Goal: Communication & Community: Answer question/provide support

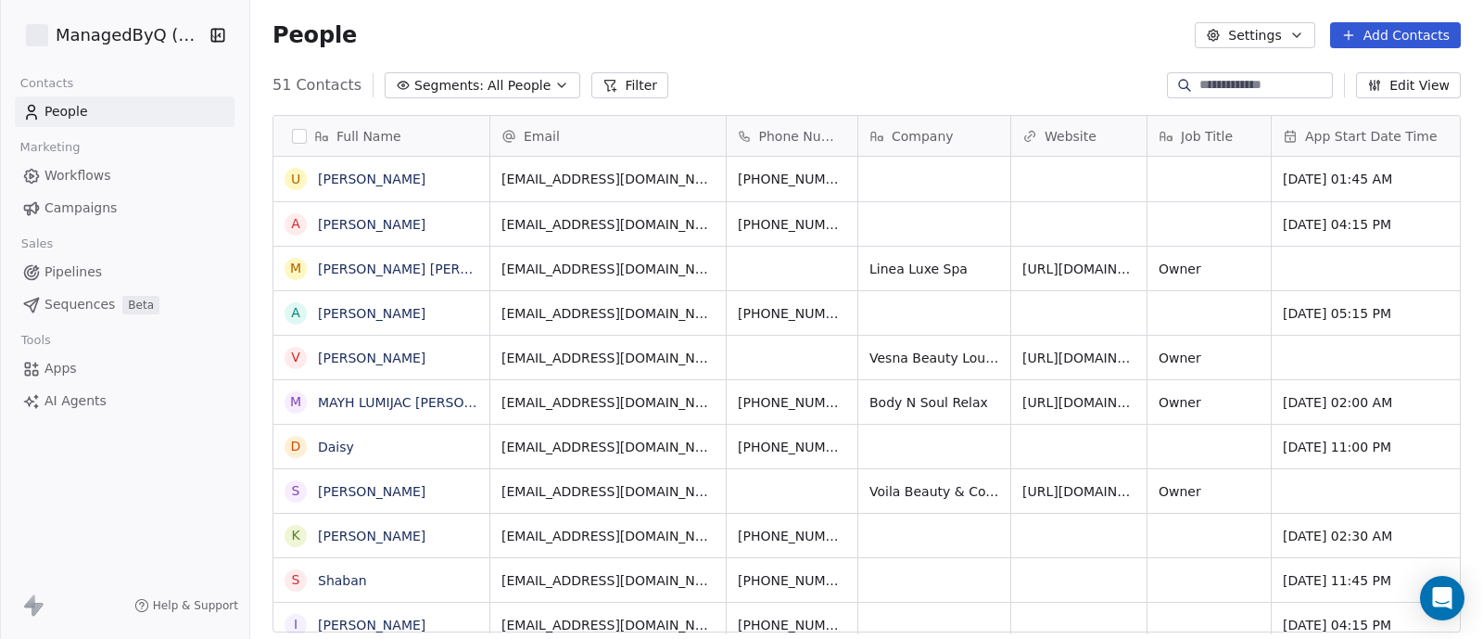
scroll to position [544, 1215]
click at [1451, 617] on body "ManagedByQ (FZE) Contacts People Marketing Workflows Campaigns Sales Pipelines …" at bounding box center [741, 319] width 1483 height 639
click at [1442, 599] on icon "Open Intercom Messenger" at bounding box center [1441, 598] width 21 height 24
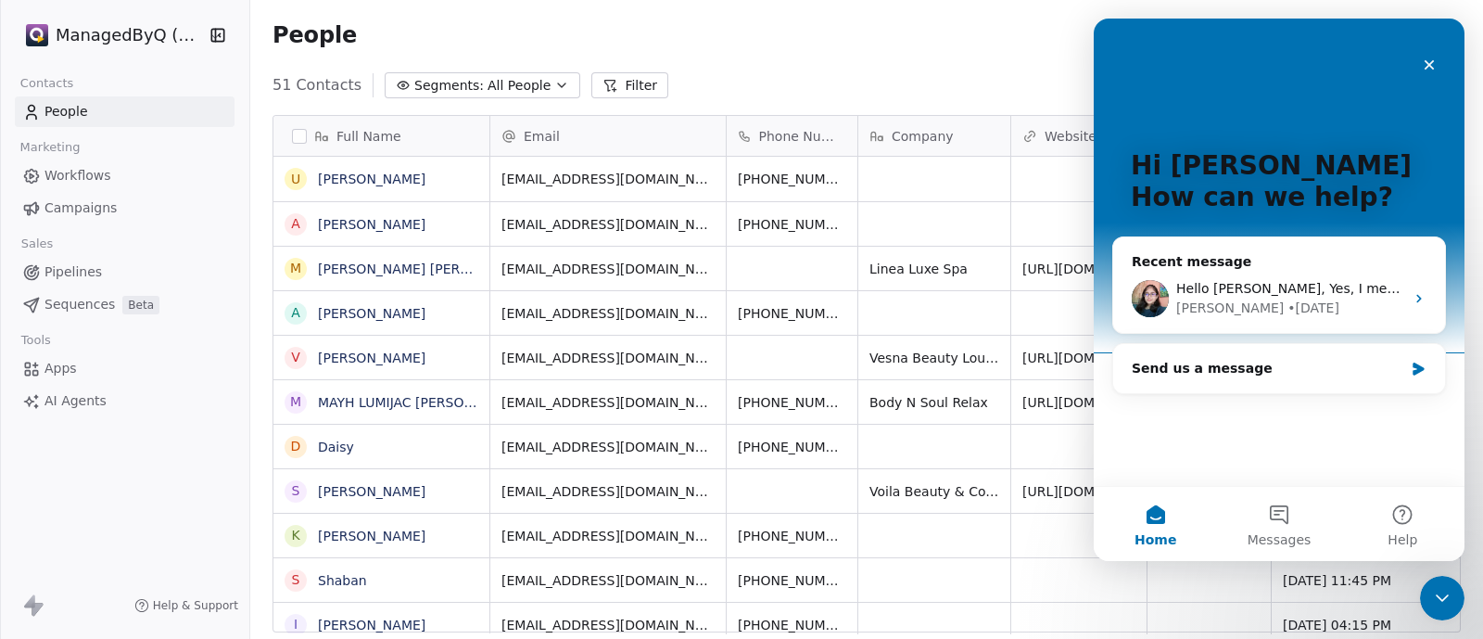
scroll to position [0, 0]
click at [1276, 301] on div "[PERSON_NAME] • [DATE]" at bounding box center [1291, 308] width 228 height 19
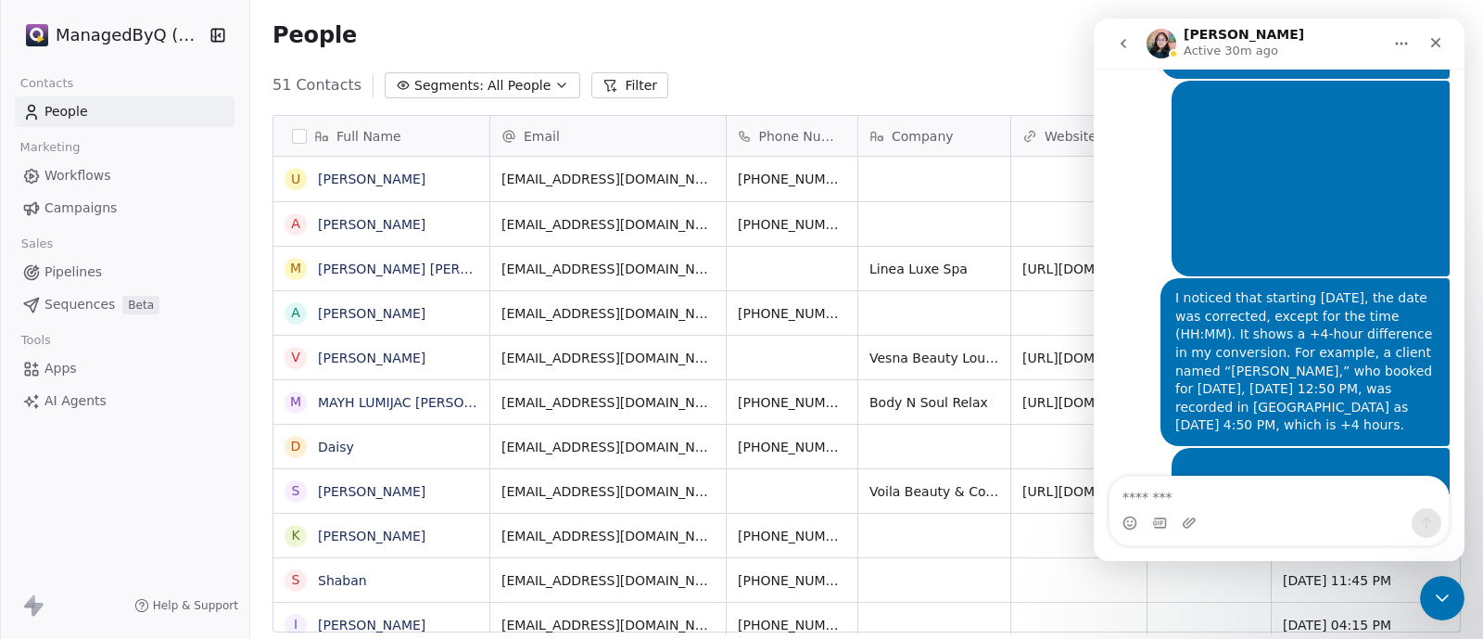
scroll to position [9712, 0]
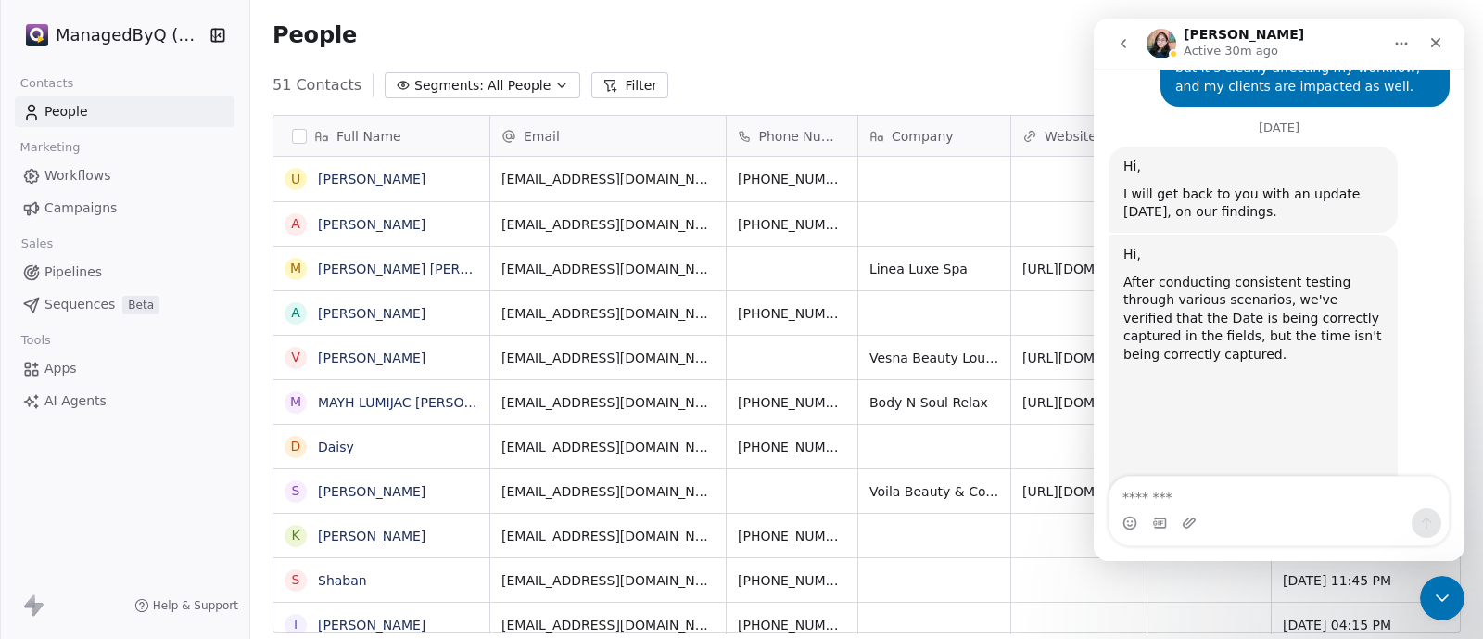
click at [1177, 484] on textarea "Message…" at bounding box center [1279, 493] width 339 height 32
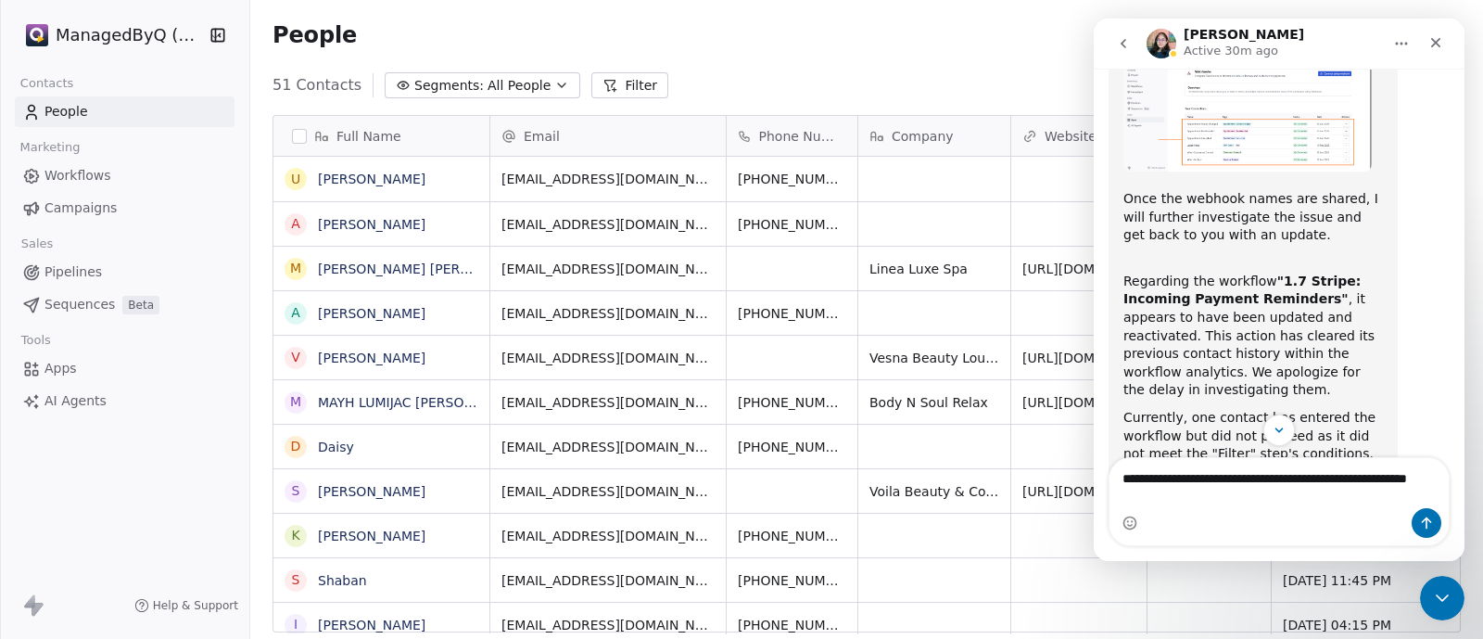
scroll to position [3947, 0]
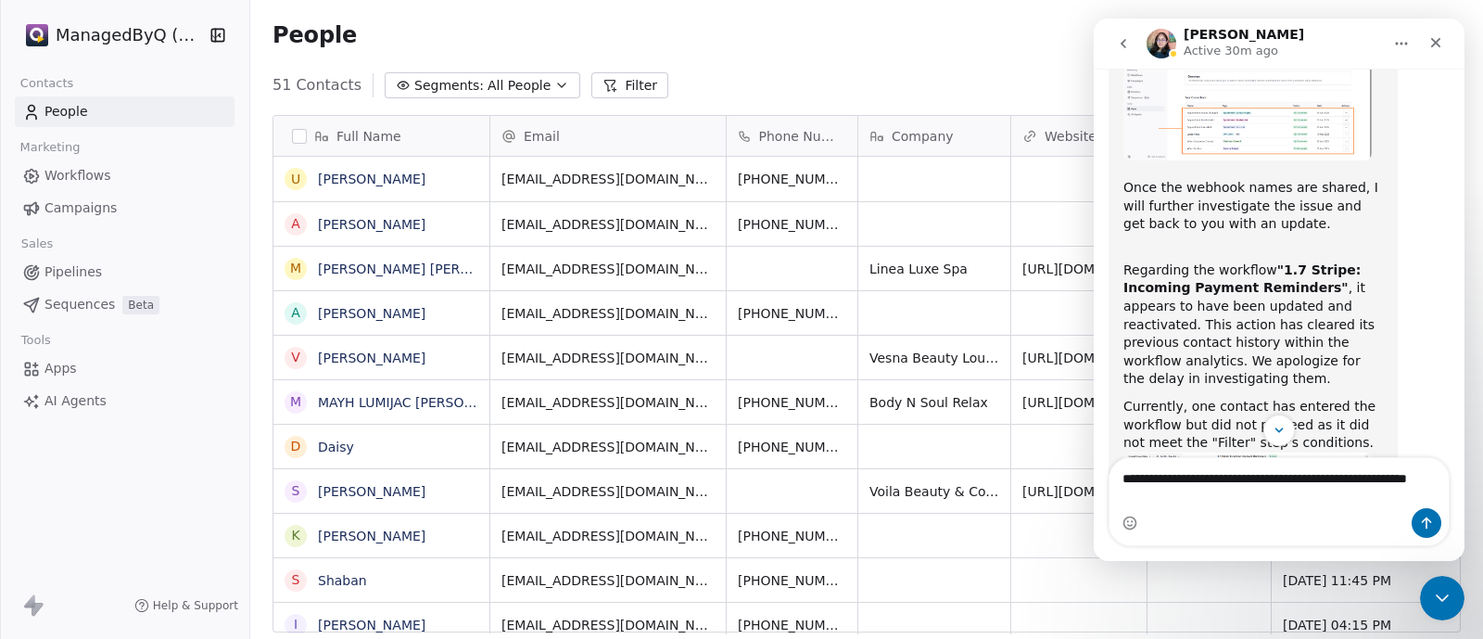
type textarea "**********"
click at [1120, 56] on button "go back" at bounding box center [1123, 43] width 35 height 35
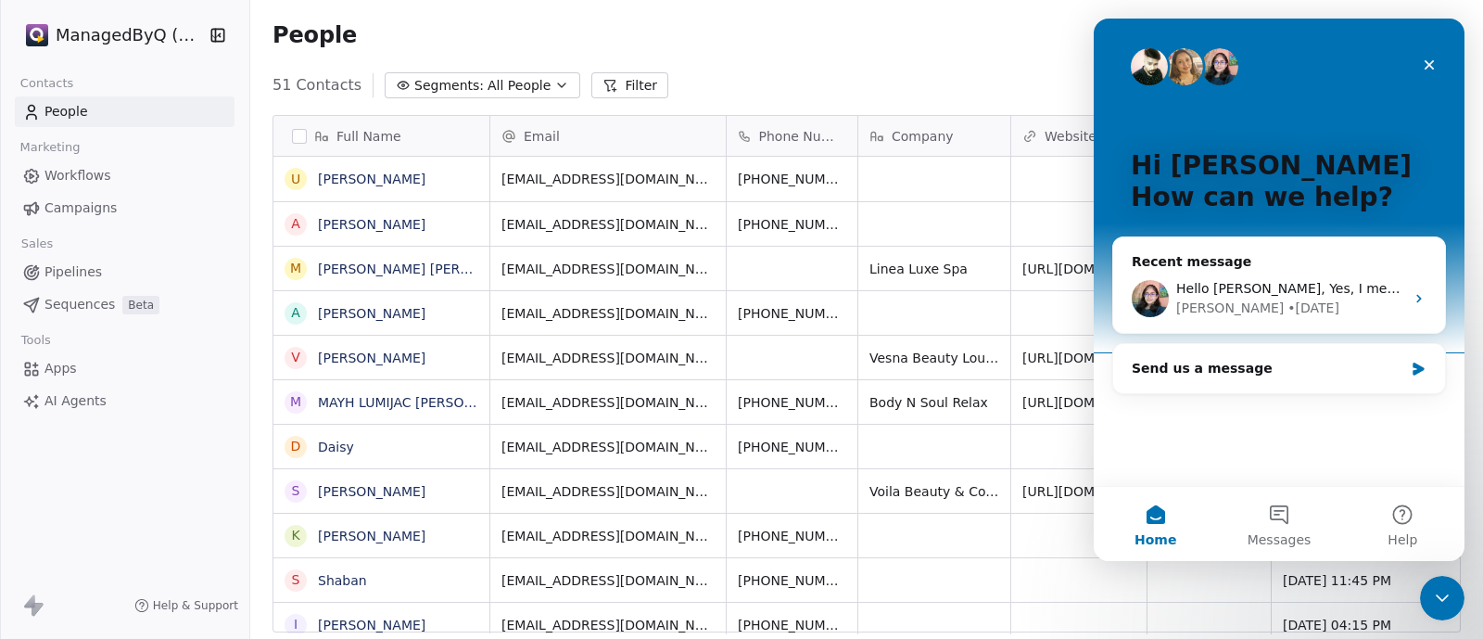
click at [1279, 529] on button "Messages" at bounding box center [1278, 524] width 123 height 74
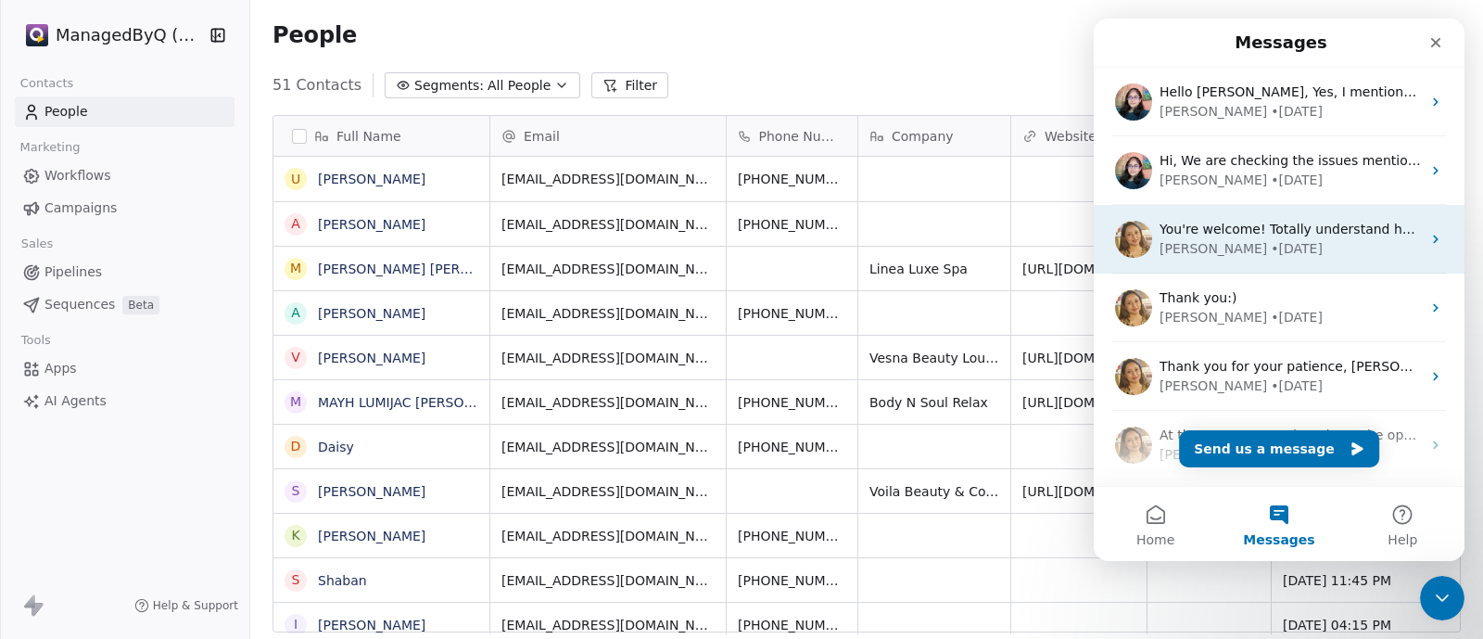
click at [1391, 259] on div "You're welcome! Totally understand how key this is to your setup — I’ve made su…" at bounding box center [1279, 239] width 371 height 69
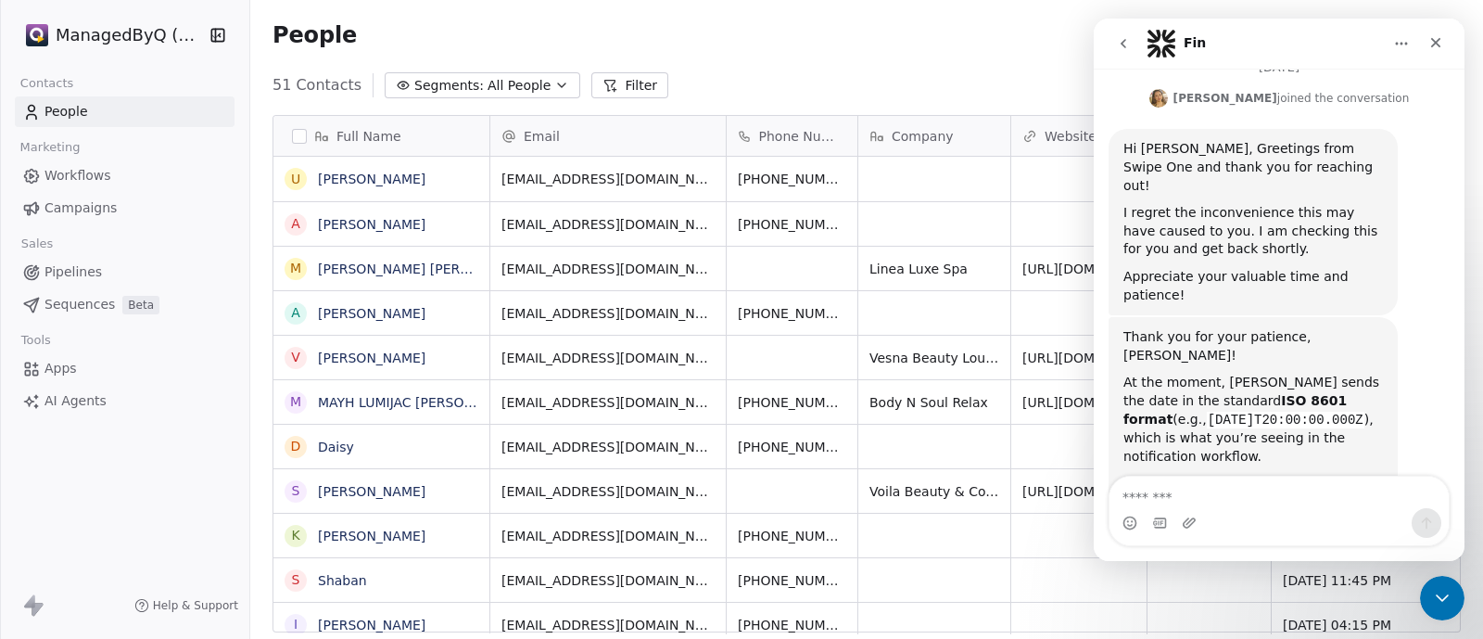
scroll to position [524, 0]
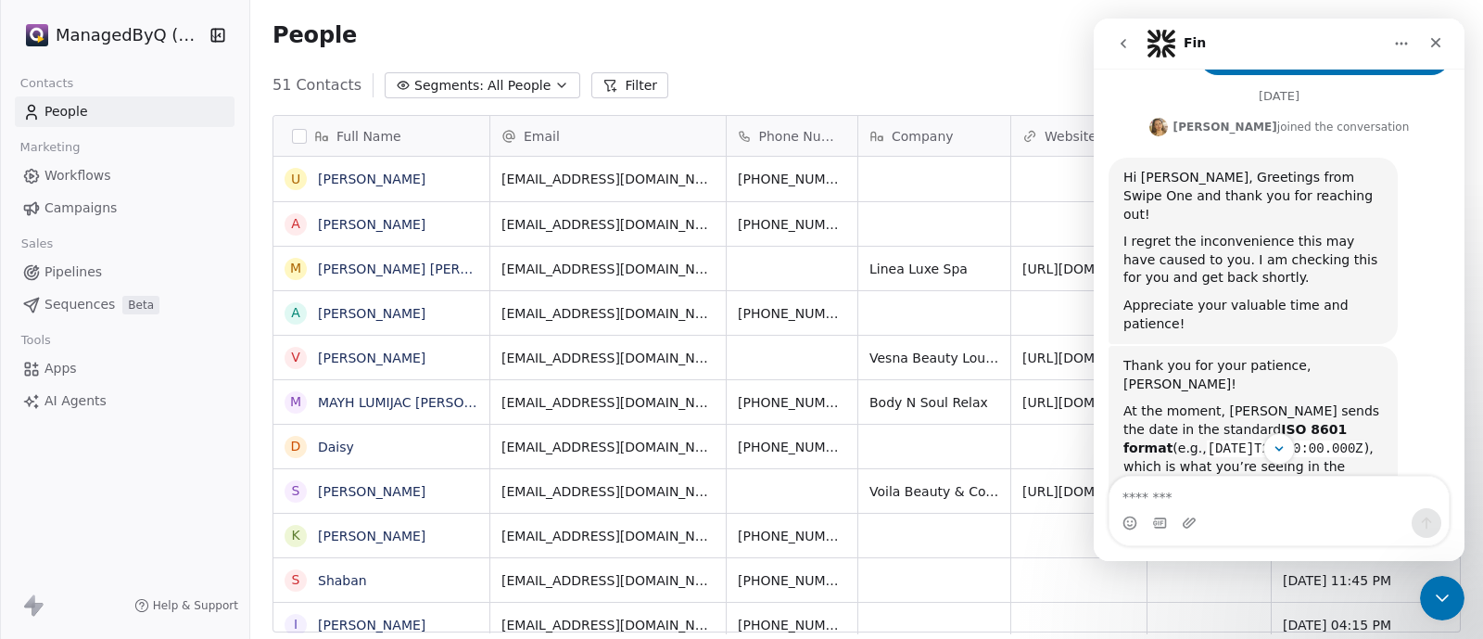
click at [1436, 240] on div "Hi [PERSON_NAME], Greetings from Swipe One and thank you for reaching out! I re…" at bounding box center [1279, 252] width 341 height 188
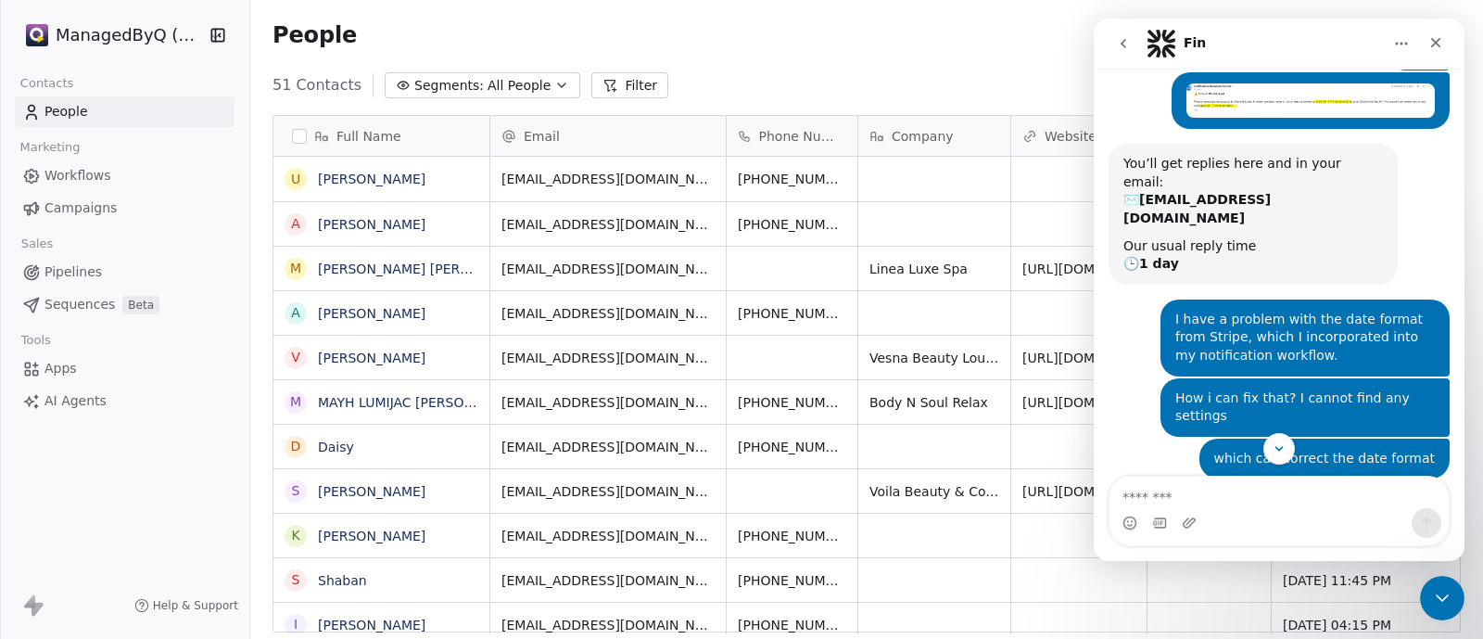
scroll to position [0, 0]
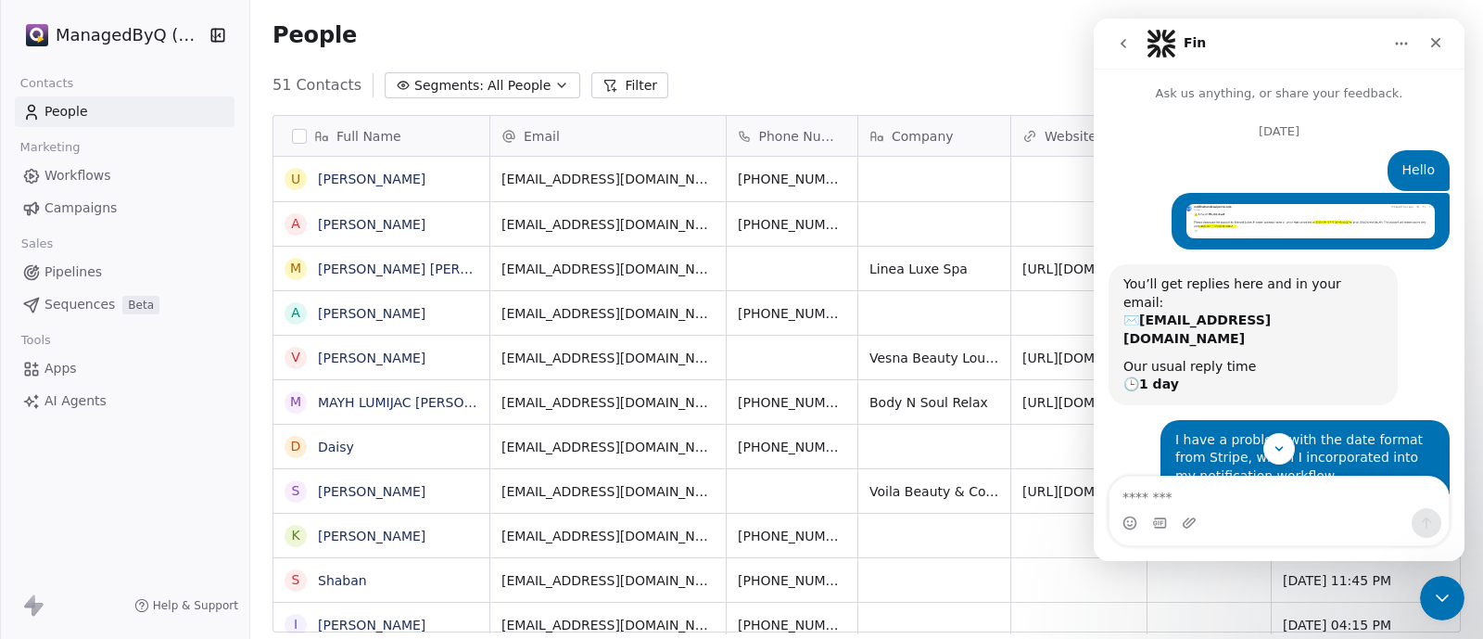
click at [1126, 53] on button "go back" at bounding box center [1123, 43] width 35 height 35
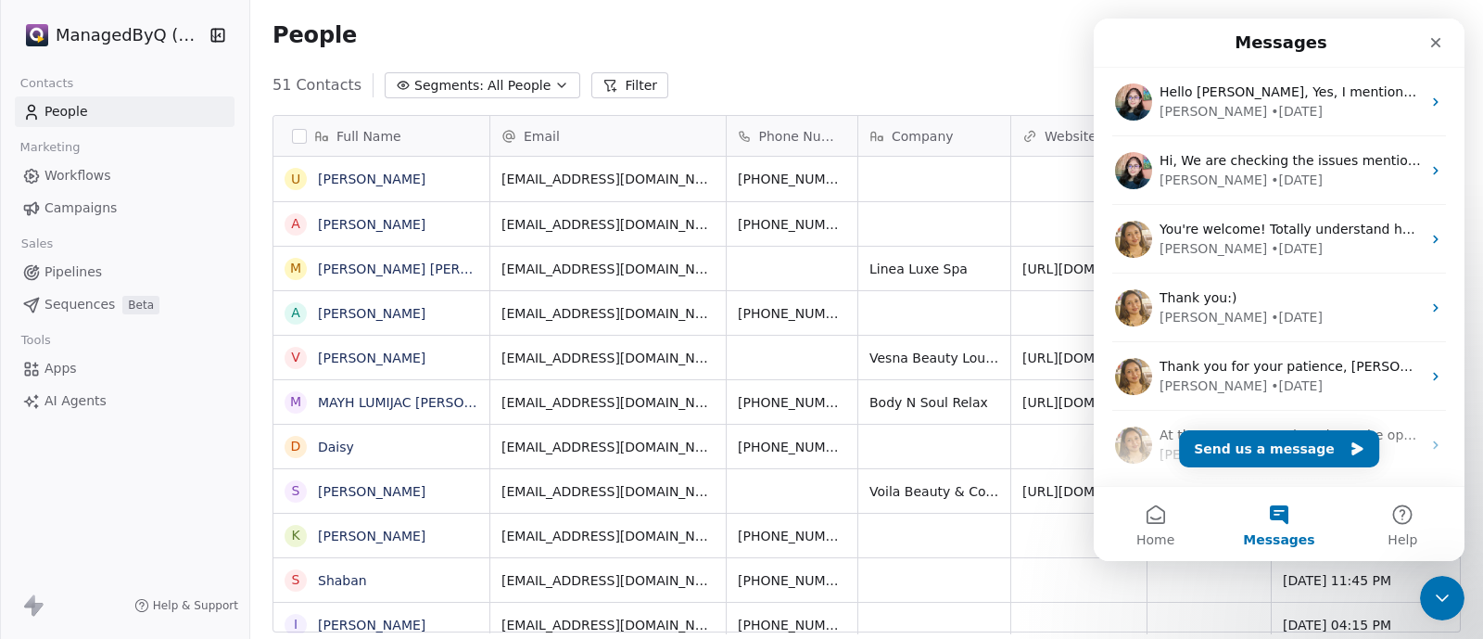
click at [1281, 536] on span "Messages" at bounding box center [1278, 539] width 71 height 13
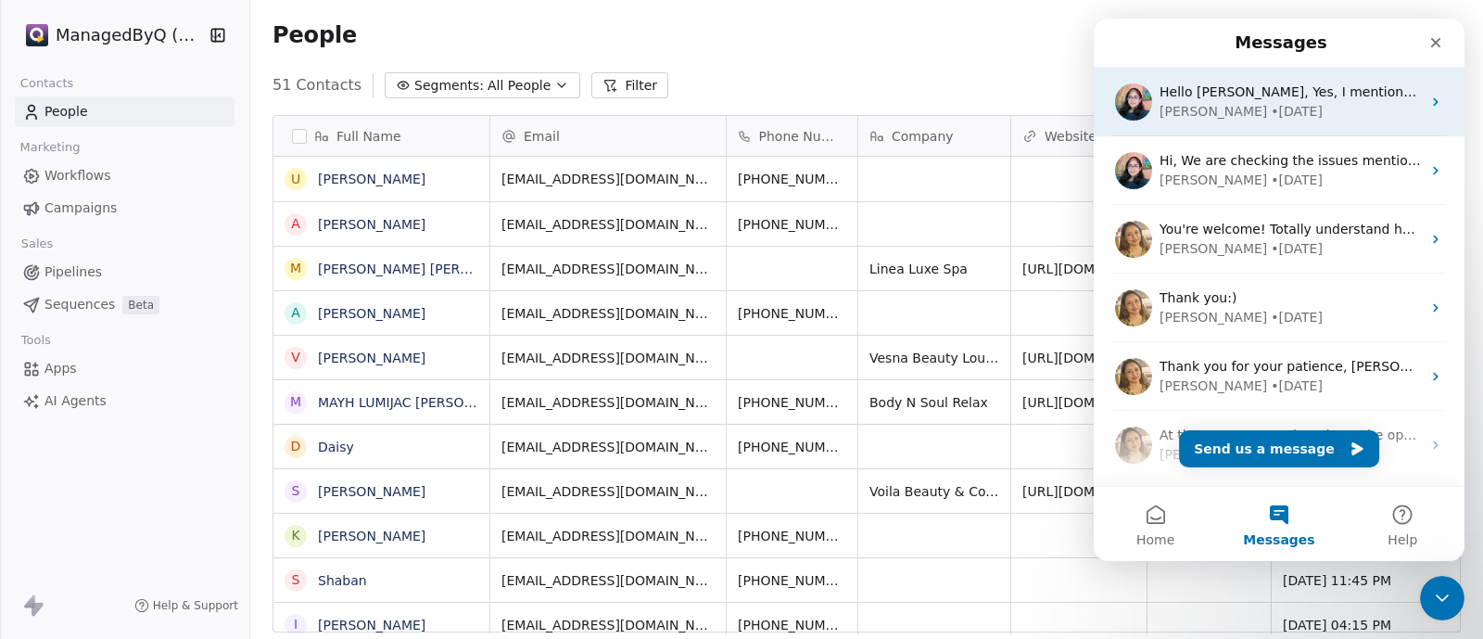
click at [1342, 102] on div "[PERSON_NAME] • [DATE]" at bounding box center [1290, 111] width 261 height 19
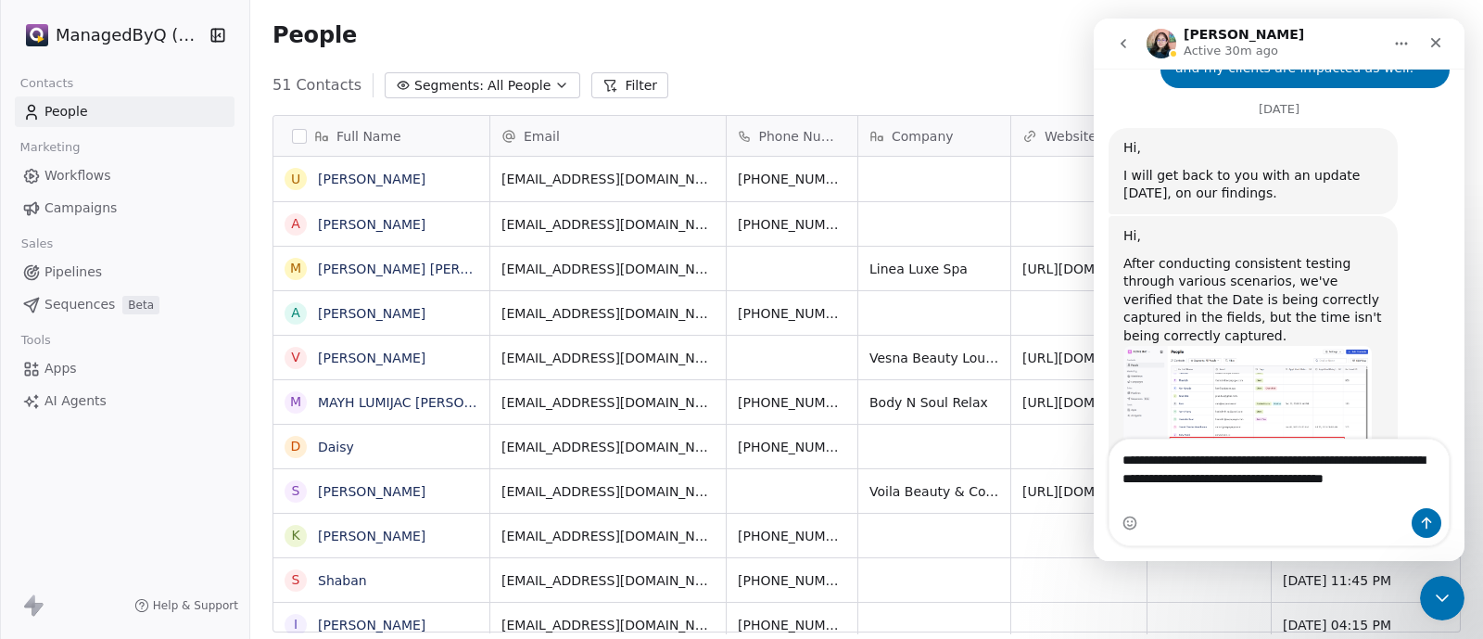
scroll to position [9749, 0]
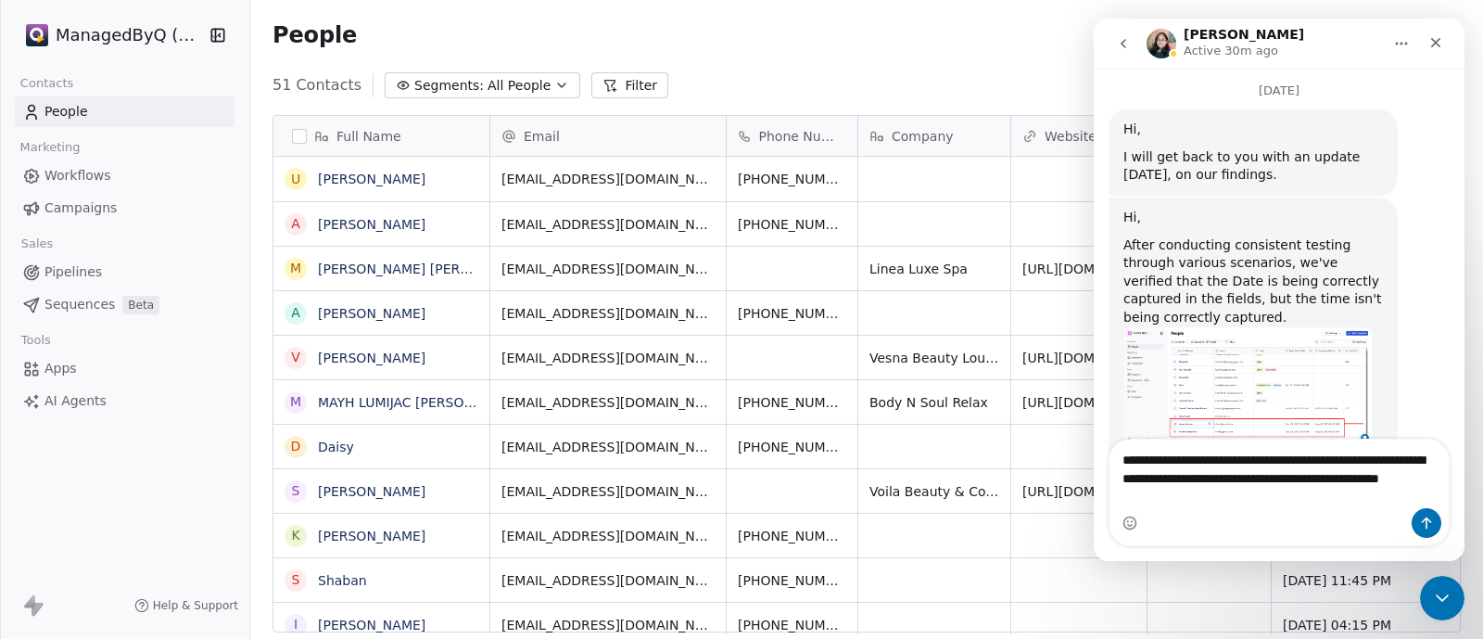
drag, startPoint x: 1005, startPoint y: 108, endPoint x: 734, endPoint y: 120, distance: 271.0
click at [15, 638] on icon "Close" at bounding box center [7, 646] width 15 height 15
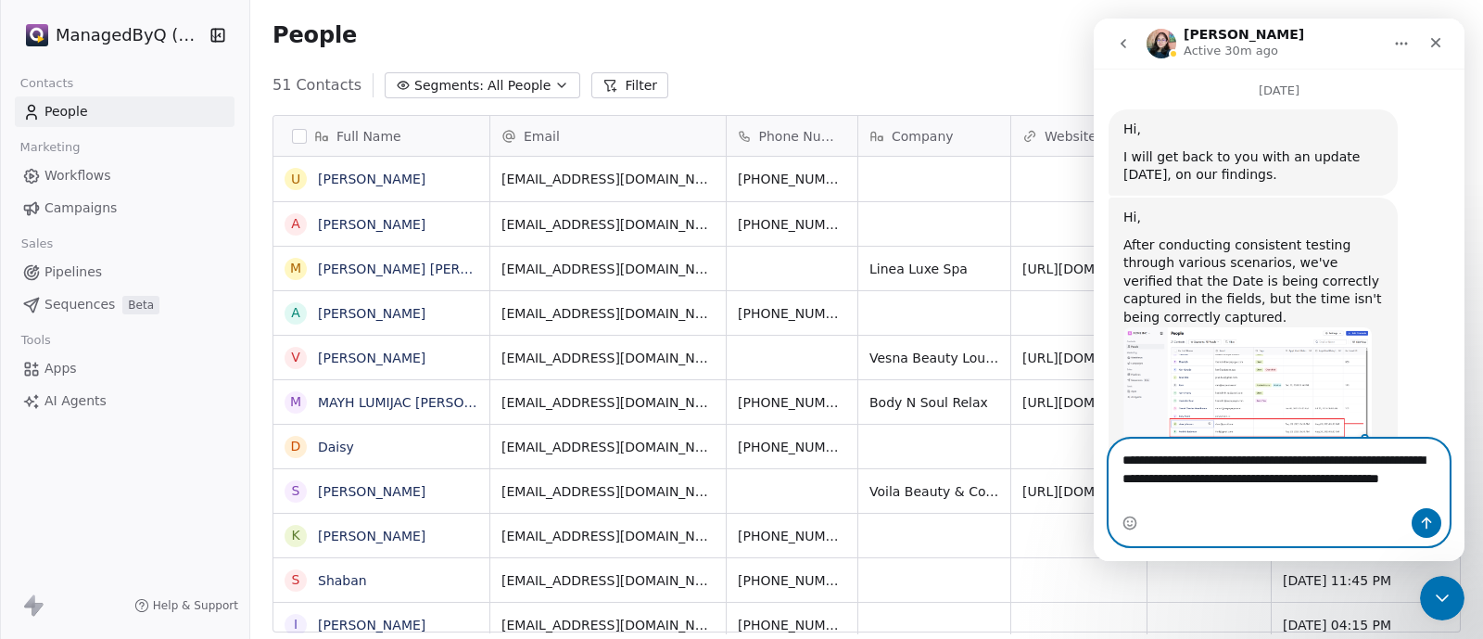
click at [1173, 475] on textarea "**********" at bounding box center [1279, 473] width 339 height 69
click at [1196, 493] on textarea "**********" at bounding box center [1279, 473] width 339 height 69
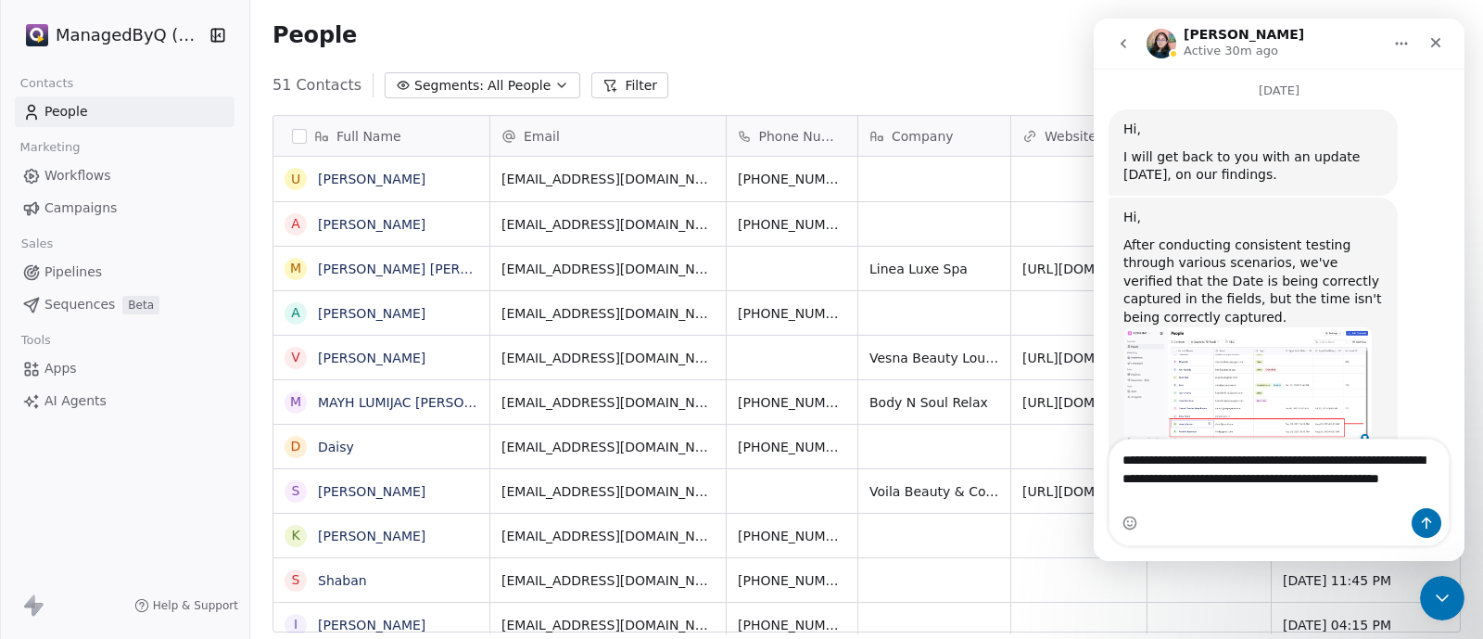
drag, startPoint x: 1046, startPoint y: 108, endPoint x: 737, endPoint y: 91, distance: 309.2
click at [15, 638] on icon "Close" at bounding box center [7, 646] width 15 height 15
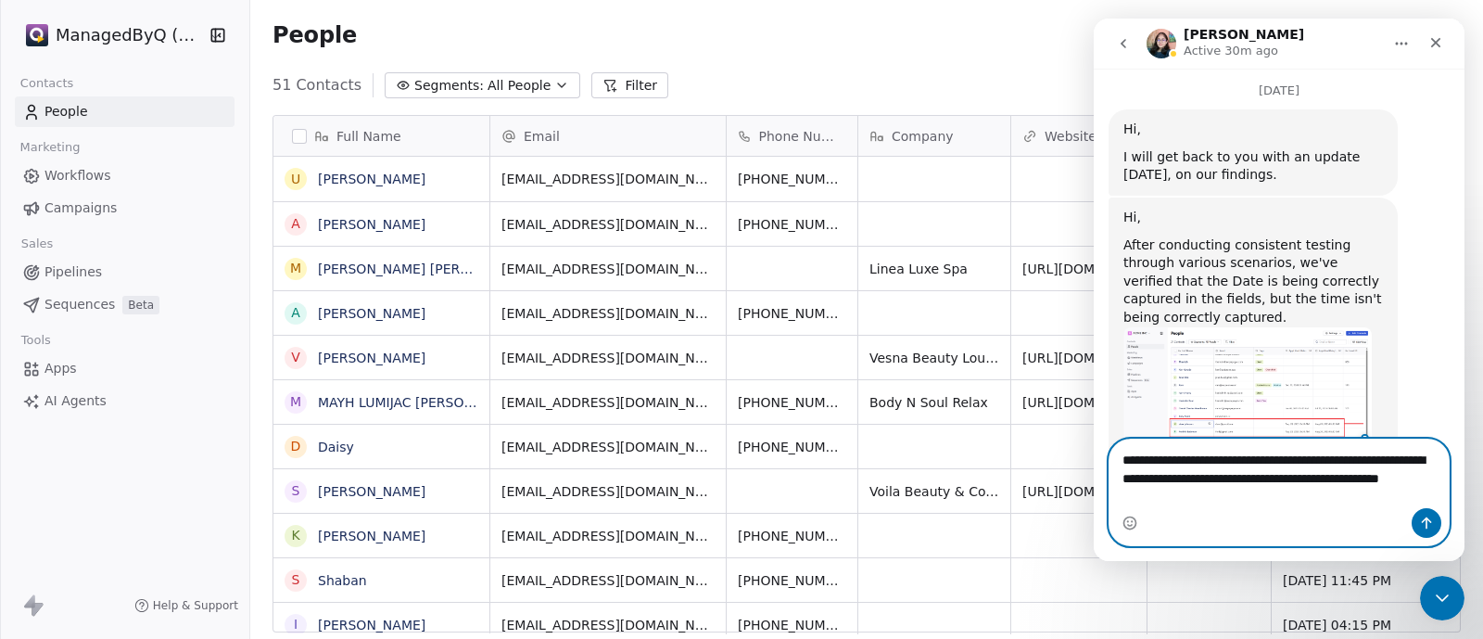
click at [1215, 489] on textarea "**********" at bounding box center [1279, 473] width 339 height 69
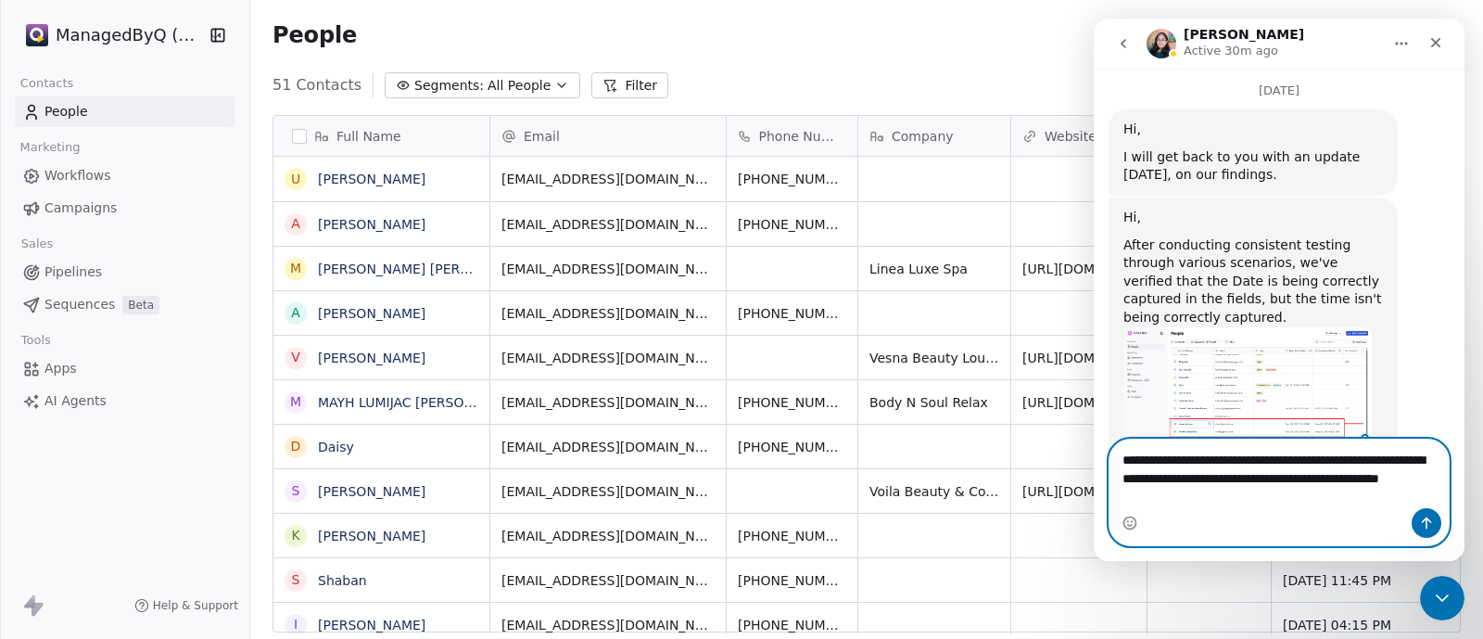
click at [1261, 483] on textarea "**********" at bounding box center [1279, 473] width 339 height 69
paste textarea "Message…"
type textarea "**********"
click at [1424, 521] on icon "Send a message…" at bounding box center [1426, 522] width 15 height 15
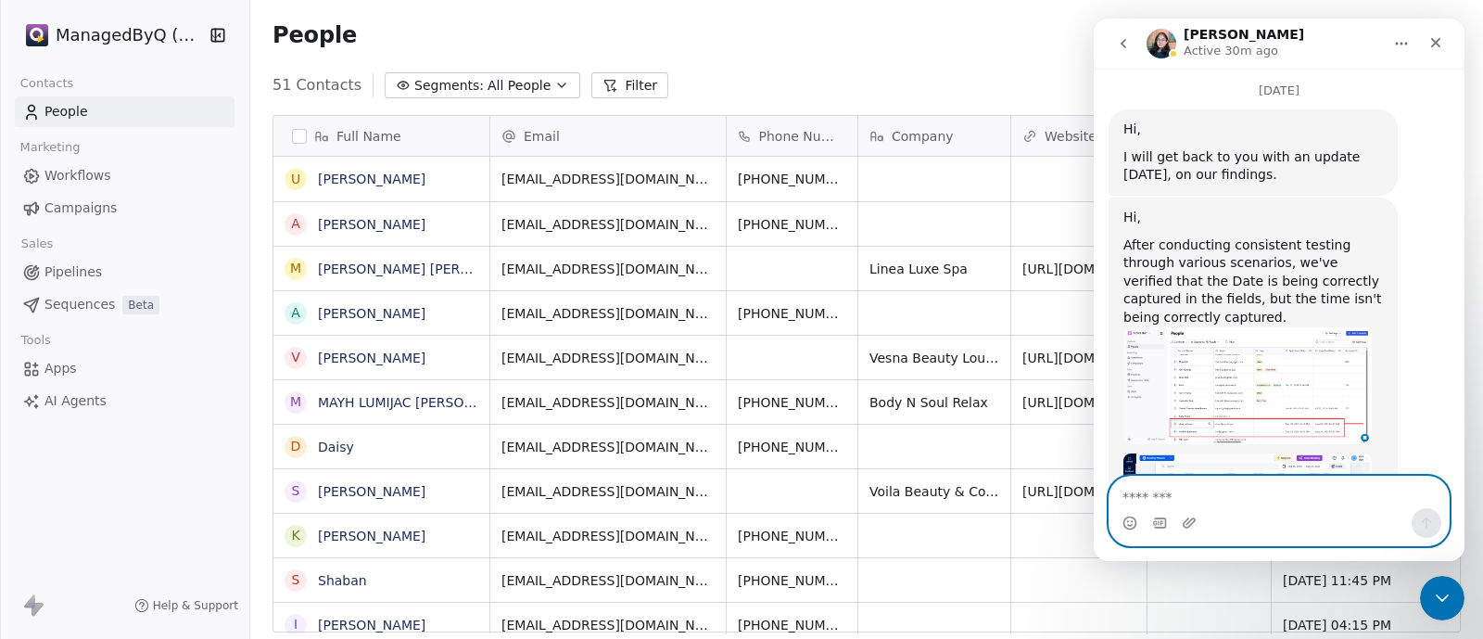
scroll to position [9828, 0]
